Goal: Task Accomplishment & Management: Manage account settings

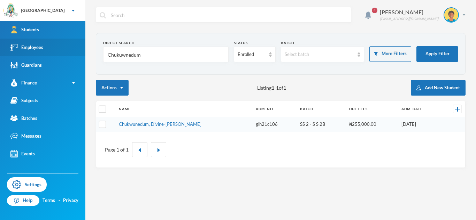
click at [43, 53] on link "Employees" at bounding box center [42, 48] width 85 height 18
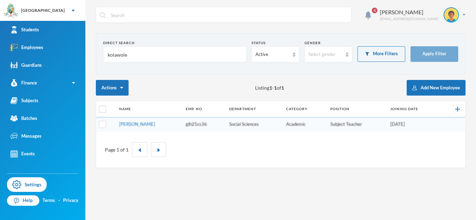
click at [121, 56] on input "kolawole" at bounding box center [174, 55] width 135 height 16
type input "A"
click at [139, 56] on input "text" at bounding box center [174, 55] width 135 height 16
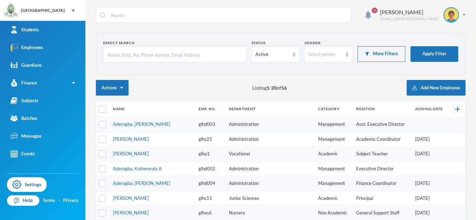
type input "A"
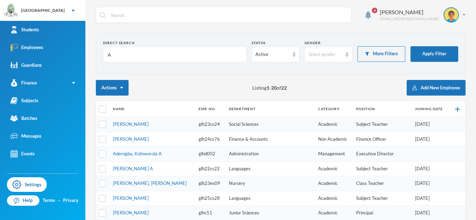
click at [166, 56] on input "A" at bounding box center [174, 55] width 135 height 16
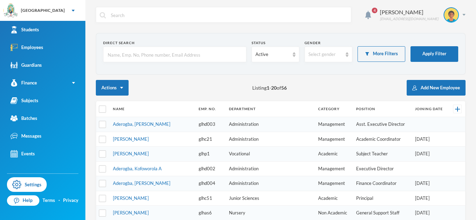
click at [169, 57] on input "text" at bounding box center [174, 55] width 135 height 16
click at [151, 56] on input "text" at bounding box center [174, 55] width 135 height 16
click at [218, 58] on input "text" at bounding box center [174, 55] width 135 height 16
type input "oluwaseun"
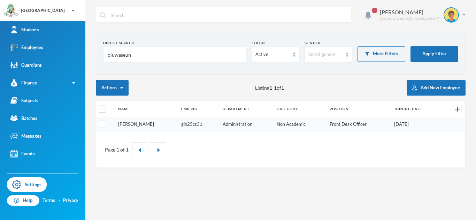
click at [137, 124] on link "[PERSON_NAME]" at bounding box center [136, 125] width 36 height 6
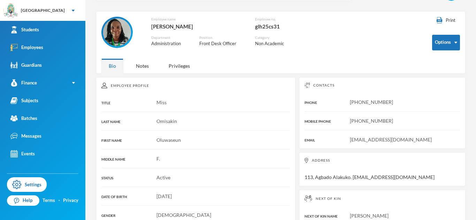
scroll to position [21, 0]
click at [239, 61] on div "Print Options Employee name [PERSON_NAME] Employee no. glh25cs31 Department Adm…" at bounding box center [280, 43] width 369 height 63
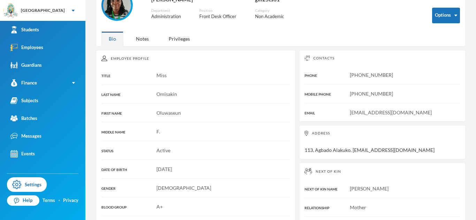
scroll to position [0, 0]
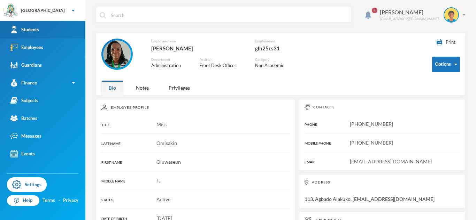
click at [59, 33] on link "Students" at bounding box center [42, 30] width 85 height 18
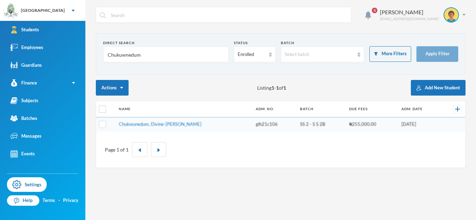
click at [122, 57] on input "Chukuwnedum" at bounding box center [166, 55] width 118 height 16
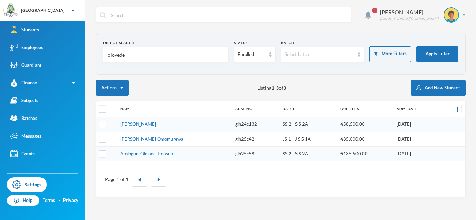
click at [111, 55] on input "oloyede" at bounding box center [166, 55] width 118 height 16
type input "omotayo"
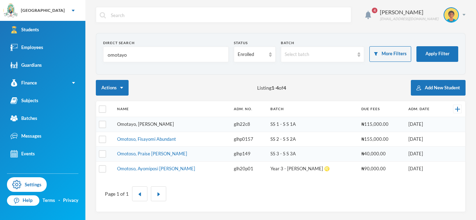
click at [133, 126] on link "Omotayo, [PERSON_NAME]" at bounding box center [145, 125] width 57 height 6
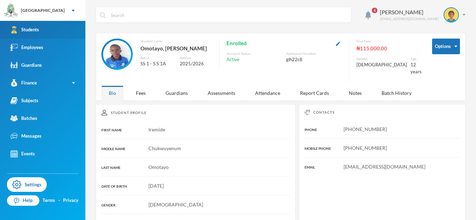
click at [76, 32] on link "Students" at bounding box center [42, 30] width 85 height 18
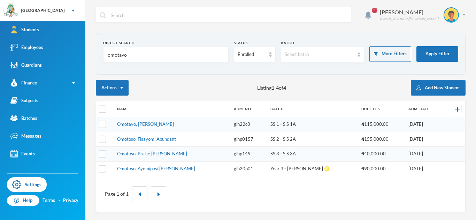
click at [118, 55] on input "omotayo" at bounding box center [166, 55] width 118 height 16
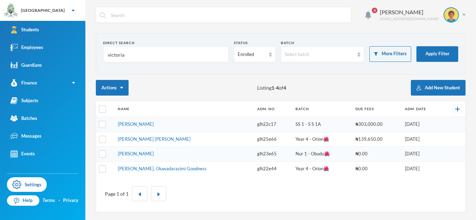
click at [118, 55] on input "victoria" at bounding box center [166, 55] width 118 height 16
type input "s"
type input "Asubiaro"
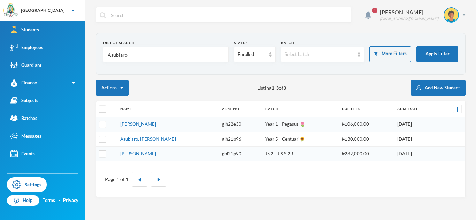
click at [146, 155] on link "[PERSON_NAME]" at bounding box center [138, 154] width 36 height 6
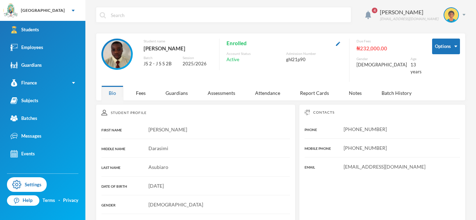
click at [156, 87] on div "Bio Fees Guardians Assessments Attendance Report Cards Notes Batch History" at bounding box center [262, 93] width 322 height 15
click at [152, 86] on div "Fees" at bounding box center [140, 93] width 24 height 15
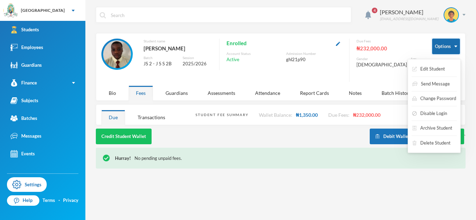
click at [446, 48] on button "Options" at bounding box center [446, 47] width 28 height 16
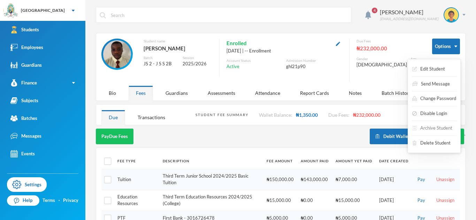
click at [425, 126] on button "Archive Student" at bounding box center [431, 128] width 41 height 13
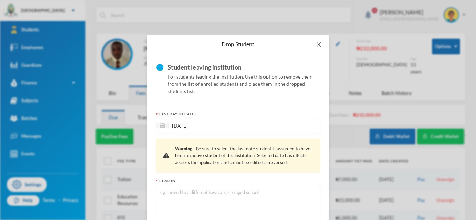
click at [319, 42] on icon "icon: close" at bounding box center [319, 45] width 6 height 6
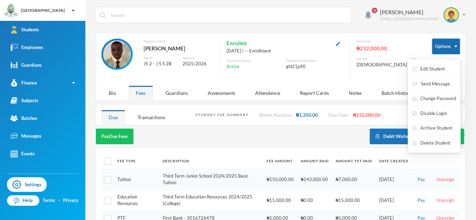
click at [443, 51] on button "Options" at bounding box center [446, 47] width 28 height 16
click at [432, 110] on button "Disable Login" at bounding box center [429, 114] width 36 height 13
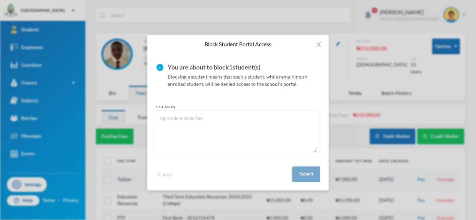
click at [312, 174] on button "Submit" at bounding box center [306, 175] width 28 height 16
click at [309, 174] on button "Submit" at bounding box center [306, 175] width 28 height 16
click at [242, 124] on textarea at bounding box center [237, 134] width 157 height 38
type textarea "Owe fee"
click at [313, 175] on button "Submit" at bounding box center [306, 175] width 28 height 16
